Goal: Task Accomplishment & Management: Manage account settings

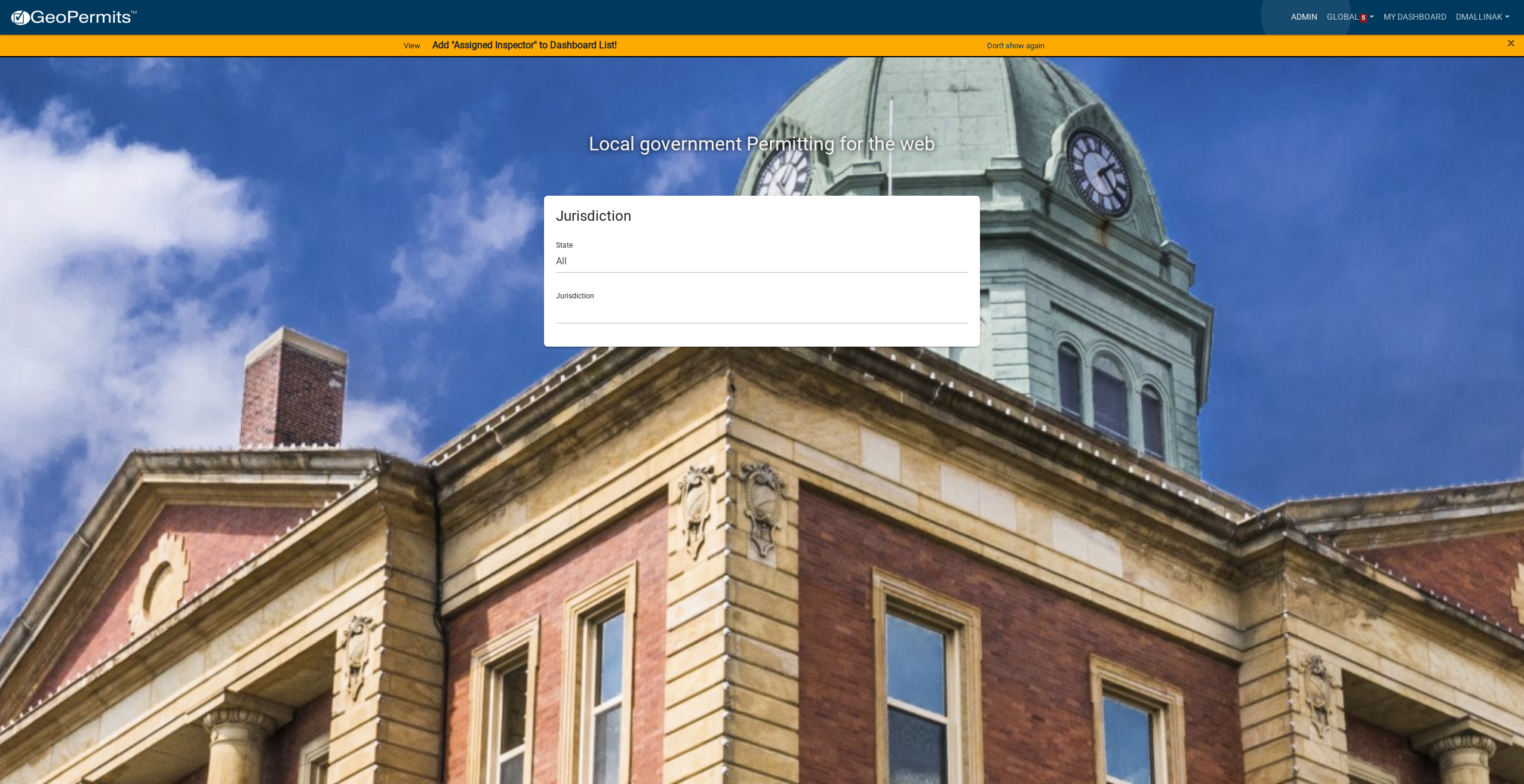
click at [1306, 14] on link "Admin" at bounding box center [1304, 17] width 36 height 22
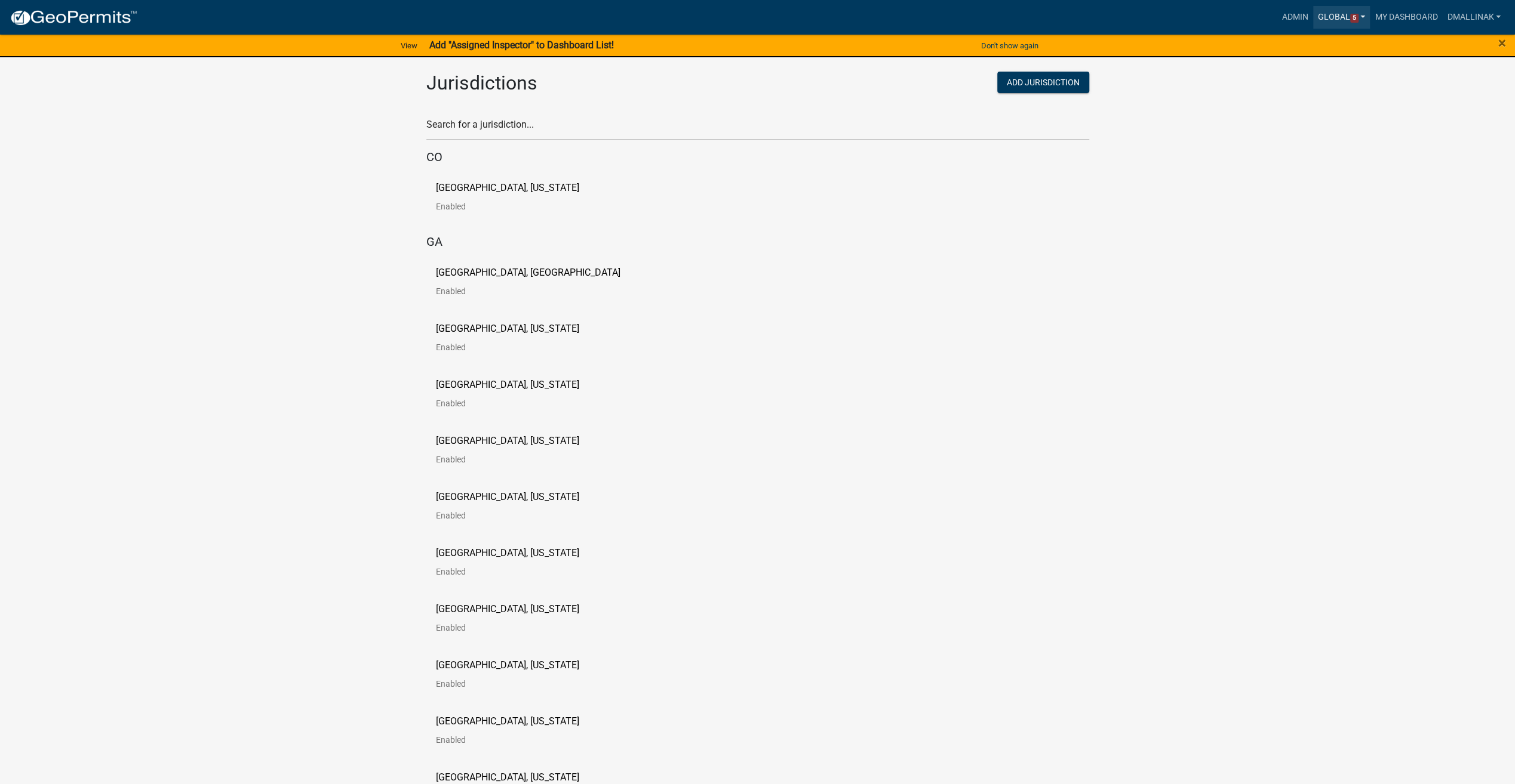
click at [1334, 18] on link "Global 5" at bounding box center [1342, 17] width 57 height 22
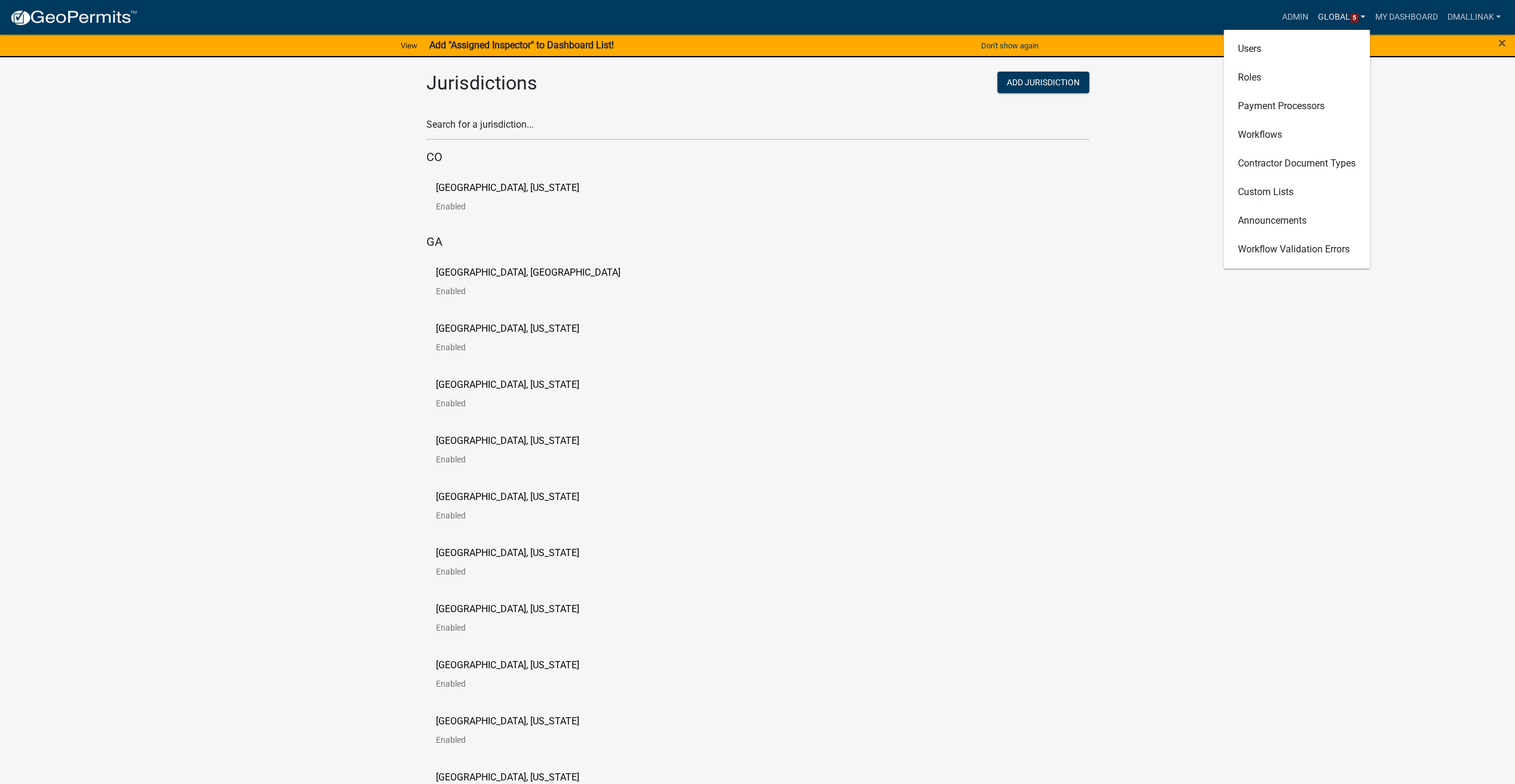
click at [1334, 18] on link "Global 5" at bounding box center [1342, 17] width 57 height 22
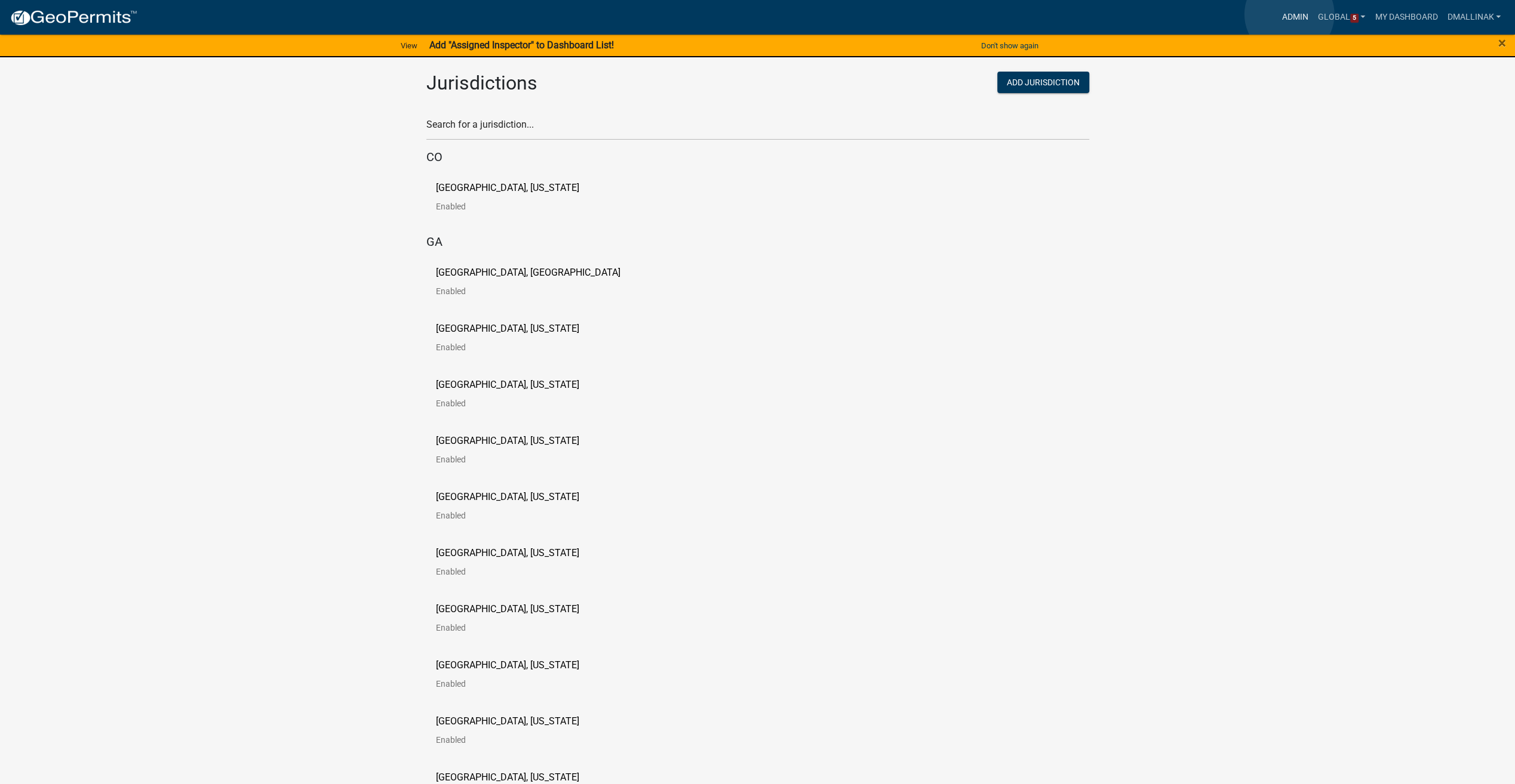
click at [1289, 14] on link "Admin" at bounding box center [1295, 17] width 36 height 22
click at [713, 127] on input "text" at bounding box center [758, 127] width 663 height 25
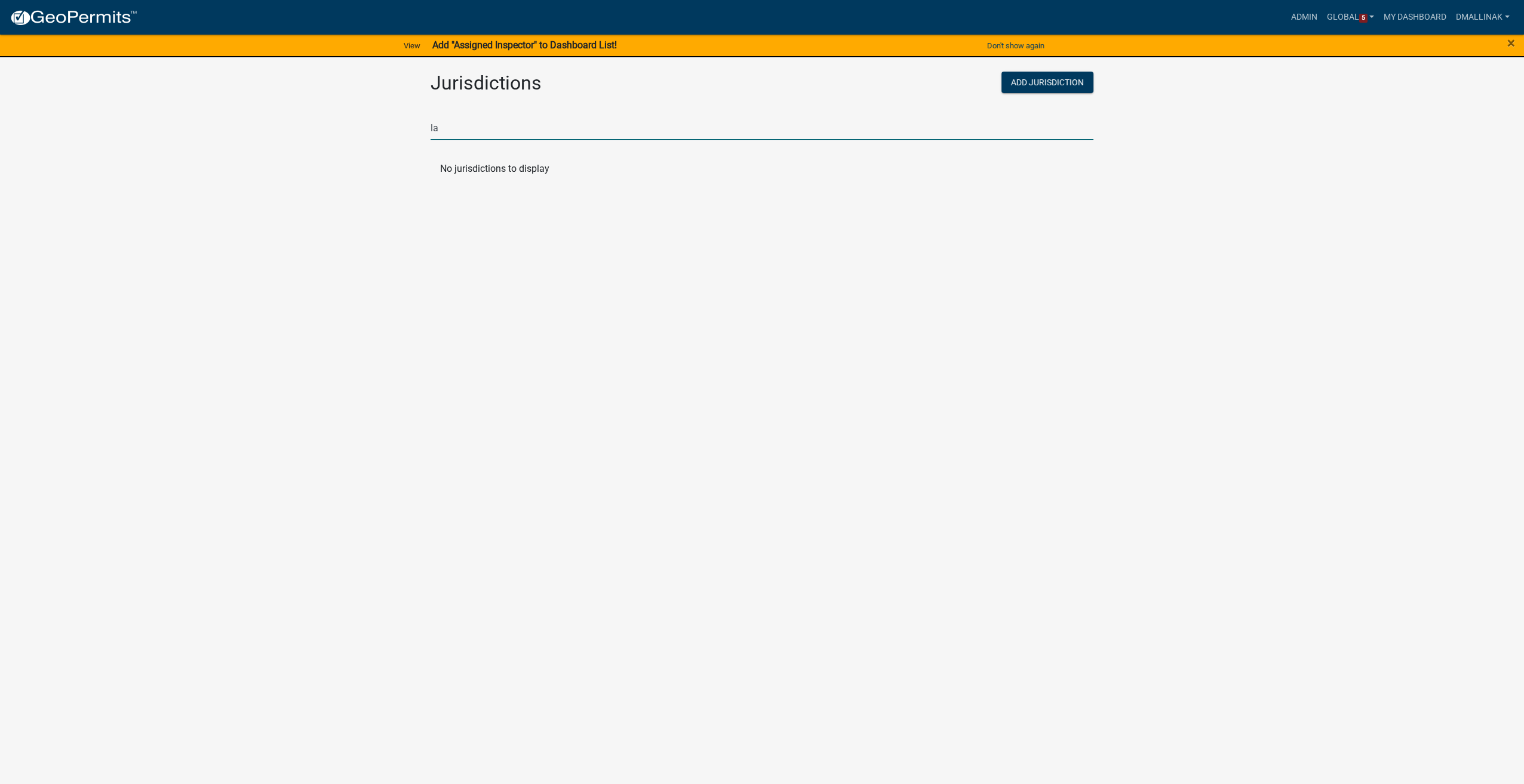
type input "l"
type input "la"
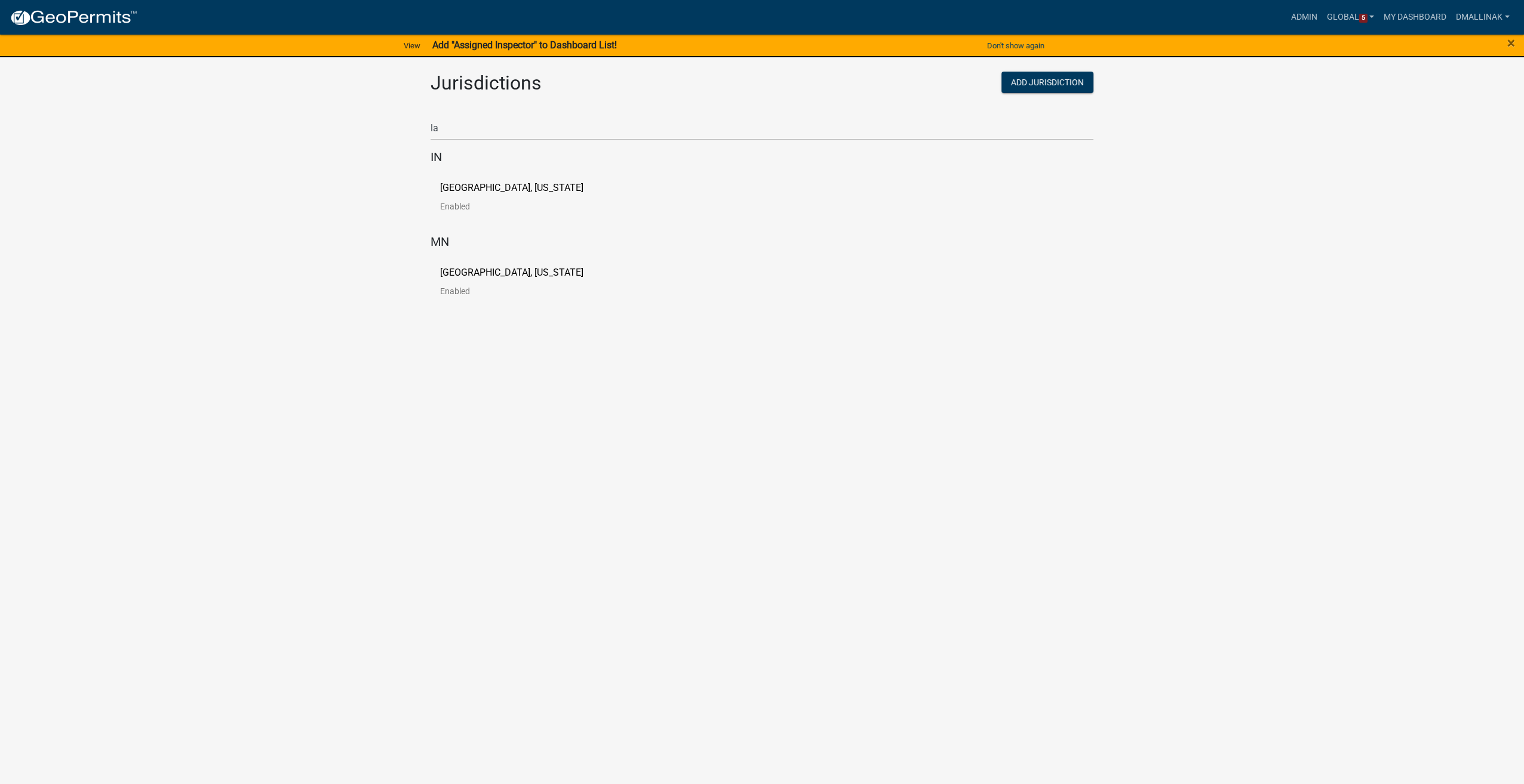
click at [489, 187] on p "[GEOGRAPHIC_DATA], [US_STATE]" at bounding box center [512, 188] width 143 height 10
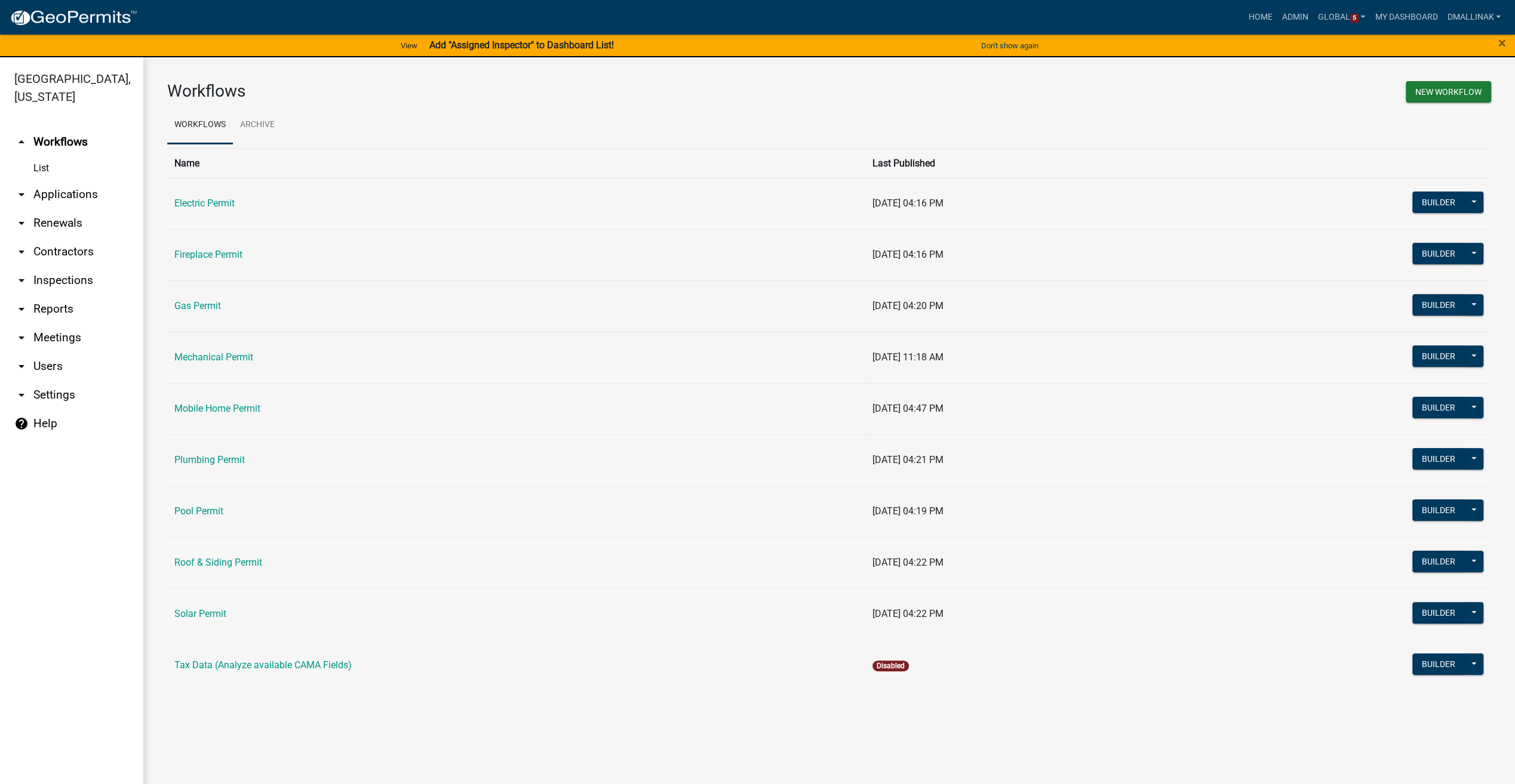
click at [57, 366] on link "arrow_drop_down Users" at bounding box center [72, 367] width 143 height 29
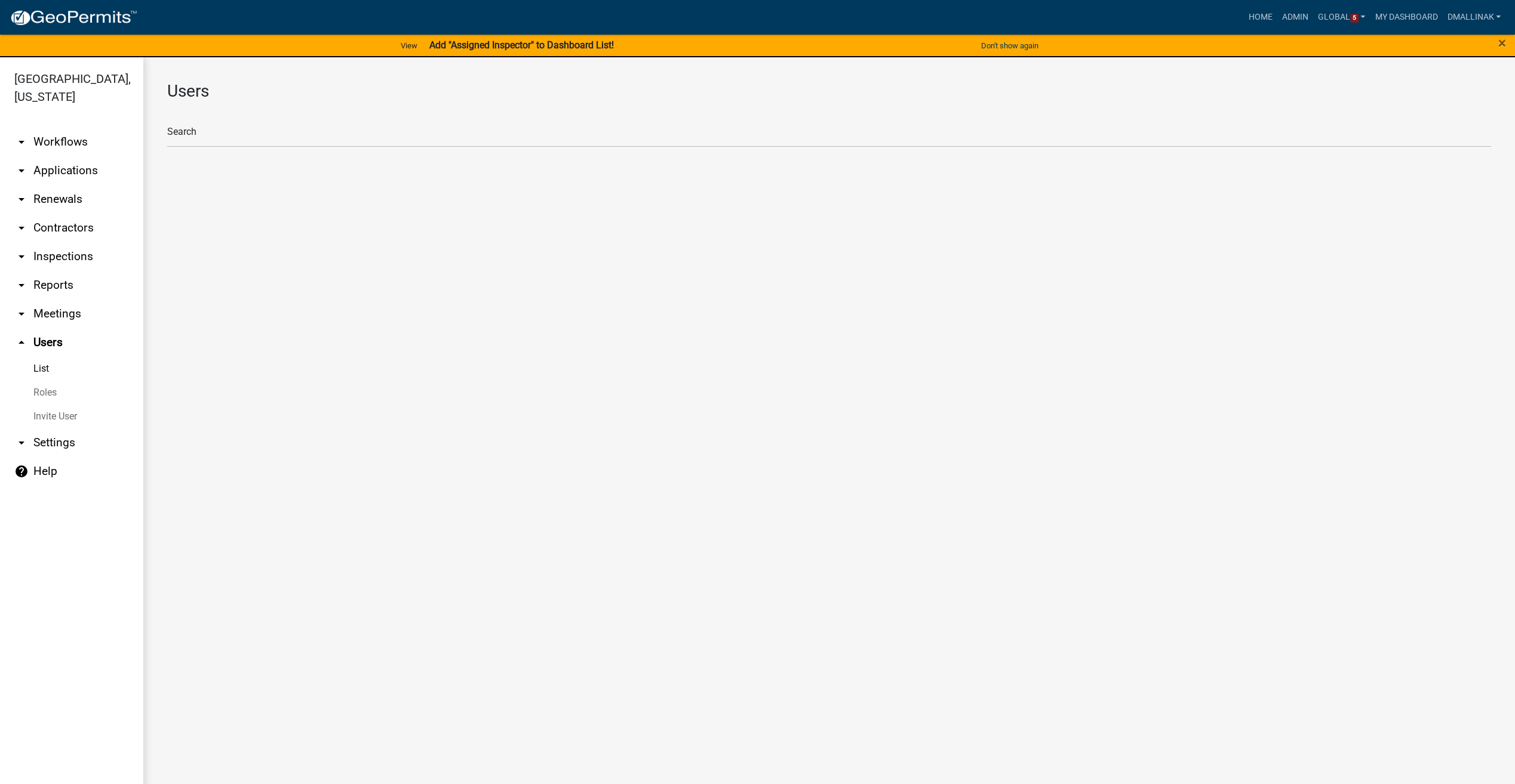
click at [54, 391] on link "Roles" at bounding box center [72, 393] width 143 height 24
click at [215, 176] on li "LaPorteCoIN_Admin (Client Admin)" at bounding box center [829, 182] width 1324 height 29
select select "4: red"
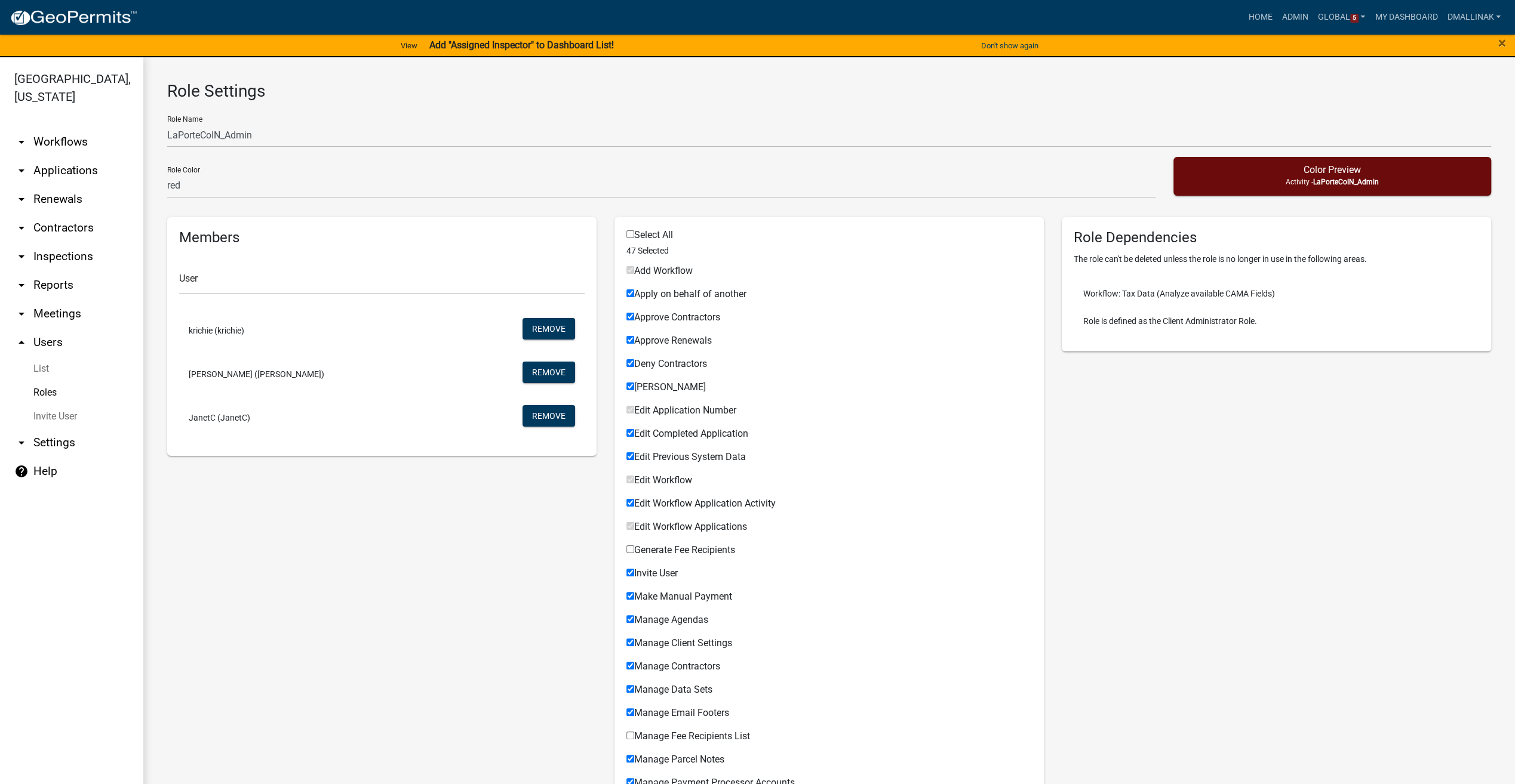
click at [49, 387] on link "Roles" at bounding box center [72, 393] width 143 height 24
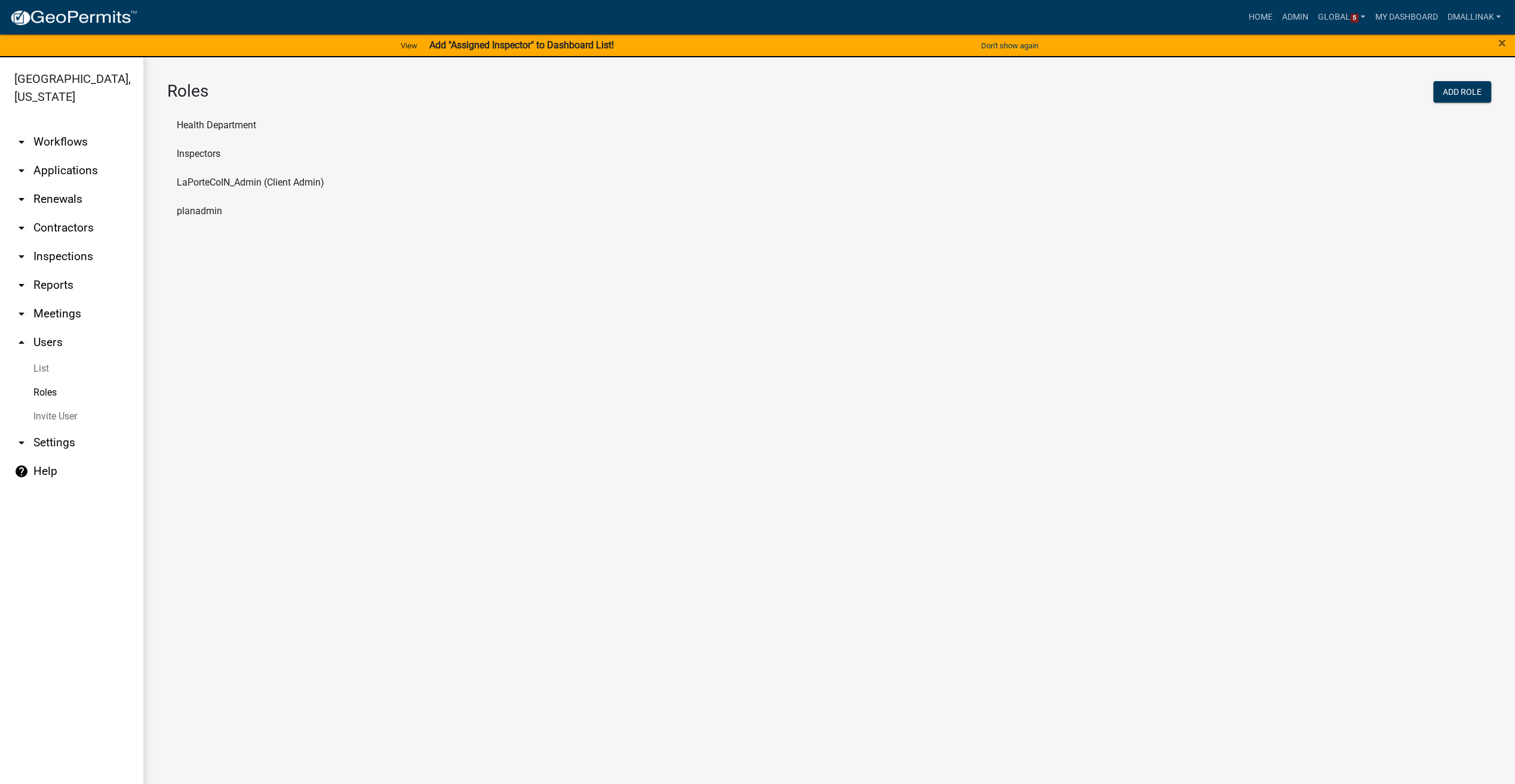
click at [198, 212] on li "planadmin" at bounding box center [829, 211] width 1324 height 29
select select "3: orange"
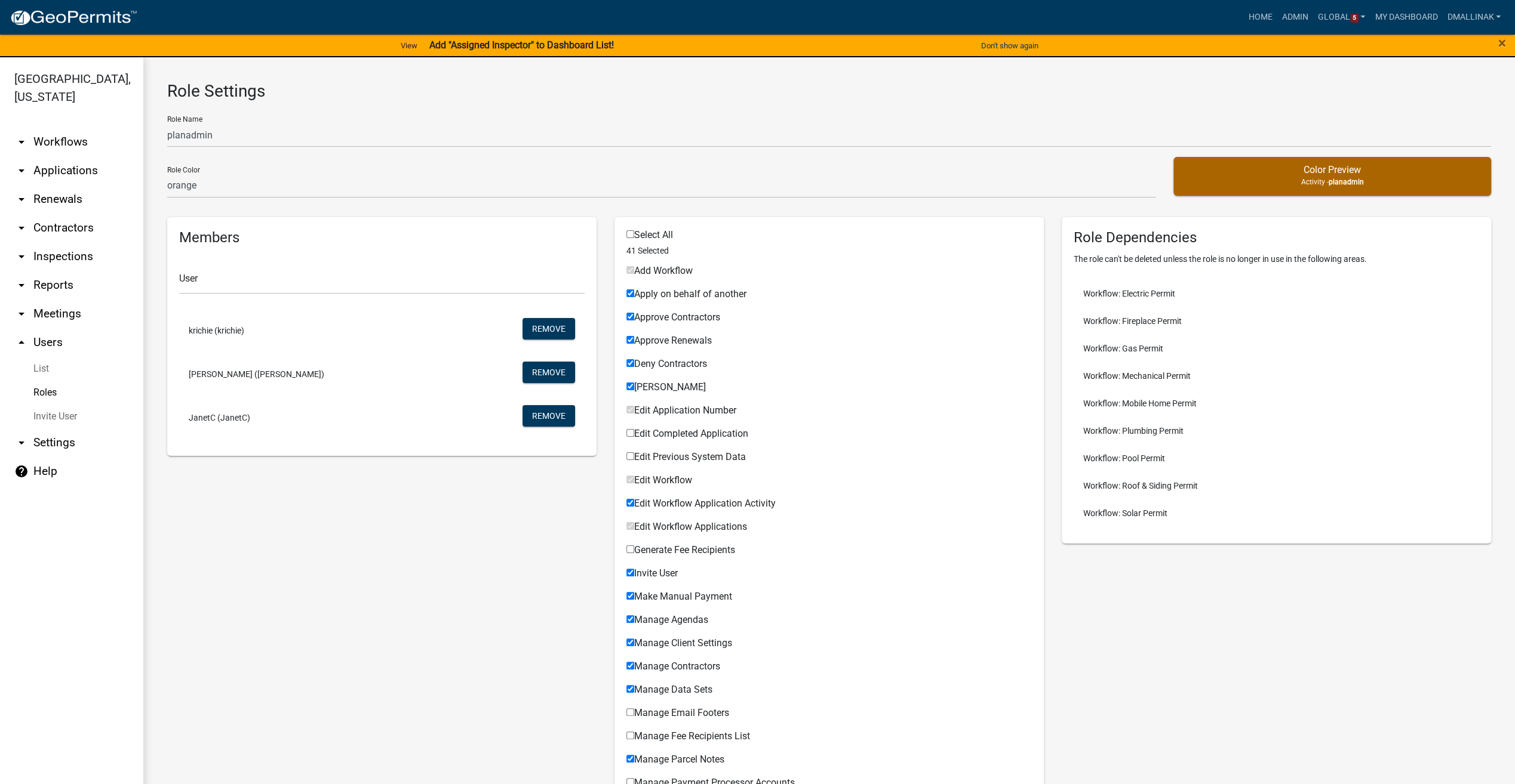
click at [46, 396] on link "Roles" at bounding box center [72, 393] width 143 height 24
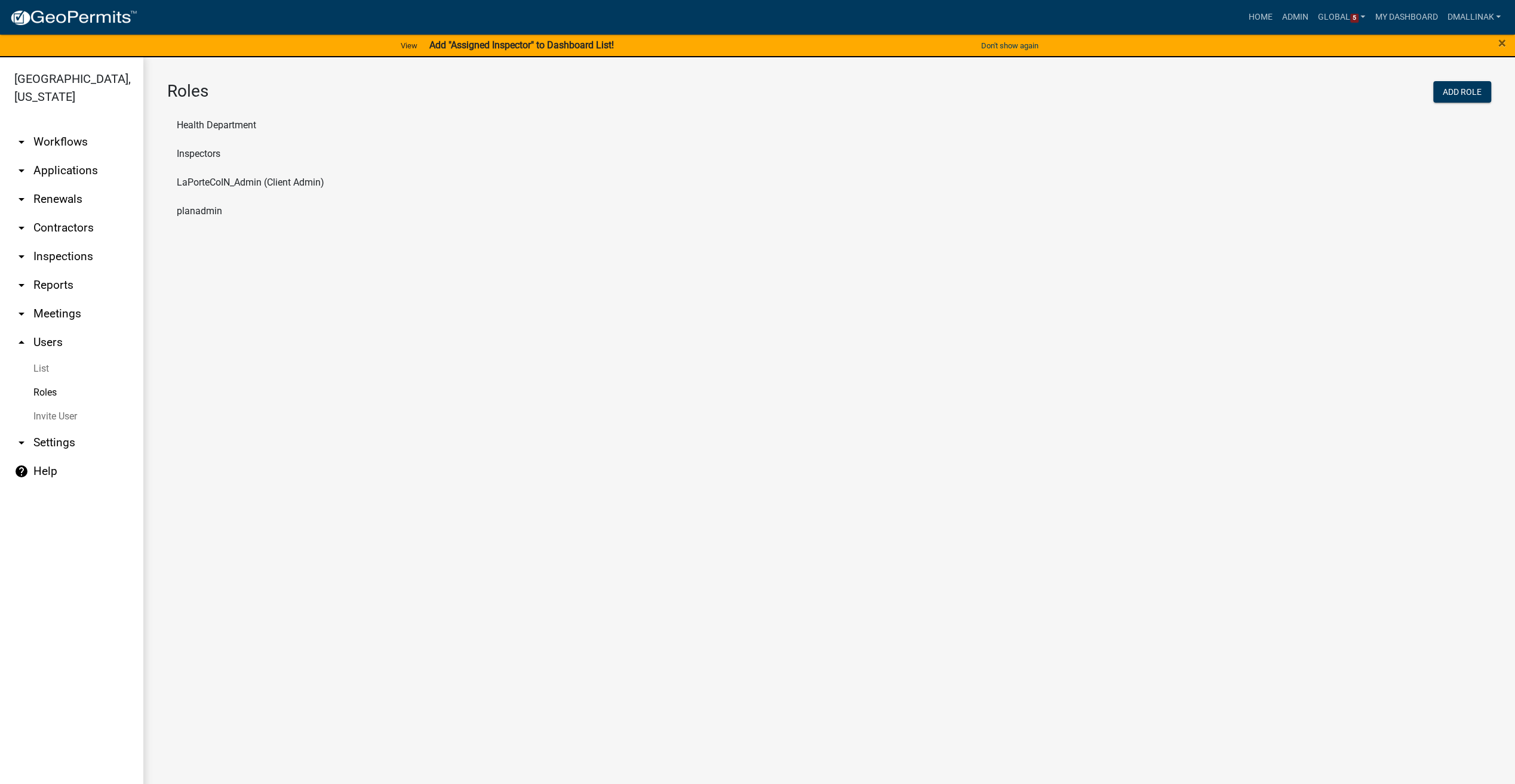
click at [213, 177] on li "LaPorteCoIN_Admin (Client Admin)" at bounding box center [829, 182] width 1324 height 29
select select "4: red"
